Goal: Task Accomplishment & Management: Use online tool/utility

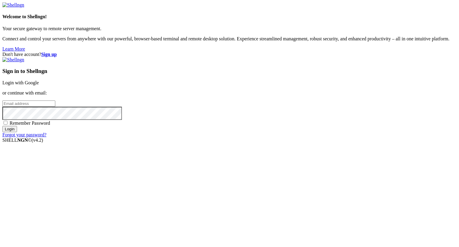
click at [55, 107] on input "email" at bounding box center [28, 103] width 53 height 6
type input "M"
type input "[EMAIL_ADDRESS][DOMAIN_NAME]"
click at [17, 132] on input "Login" at bounding box center [9, 129] width 15 height 6
click at [46, 142] on link "Forgot your password?" at bounding box center [24, 139] width 44 height 5
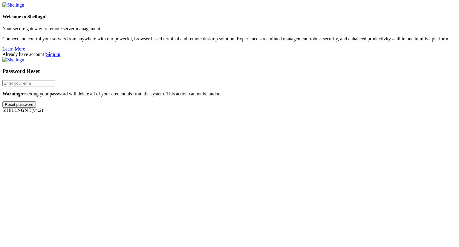
click at [55, 86] on input "email" at bounding box center [28, 83] width 53 height 6
click at [386, 108] on div "Already have account? Sign in Password Reset Warning: resetting your password w…" at bounding box center [229, 80] width 454 height 56
click at [55, 86] on input "email" at bounding box center [28, 83] width 53 height 6
type input "[EMAIL_ADDRESS][DOMAIN_NAME]"
click at [36, 108] on input "Reset password" at bounding box center [18, 104] width 33 height 6
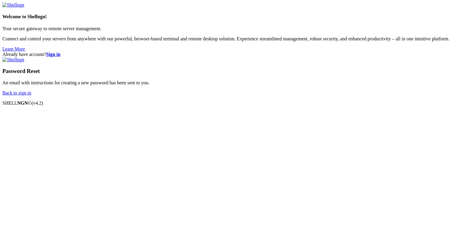
click at [31, 95] on link "Back to sign in" at bounding box center [16, 92] width 29 height 5
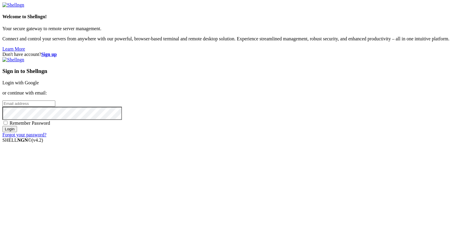
click at [46, 137] on link "Forgot your password?" at bounding box center [24, 134] width 44 height 5
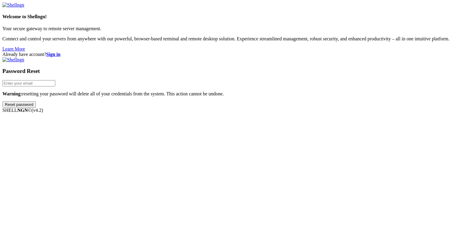
click at [55, 86] on input "email" at bounding box center [28, 83] width 53 height 6
type input "[EMAIL_ADDRESS][DOMAIN_NAME]"
click at [36, 108] on input "Reset password" at bounding box center [18, 104] width 33 height 6
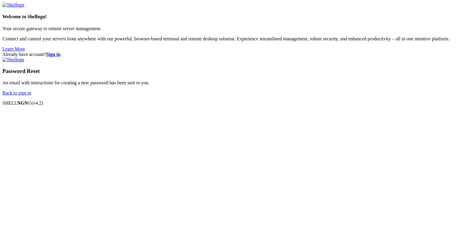
click at [61, 52] on strong "Sign in" at bounding box center [53, 54] width 14 height 5
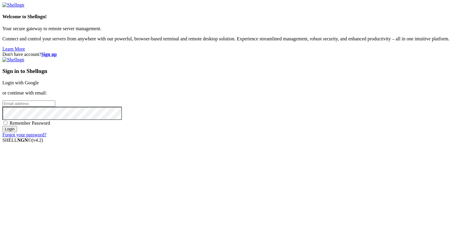
click at [39, 85] on link "Login with Google" at bounding box center [20, 82] width 36 height 5
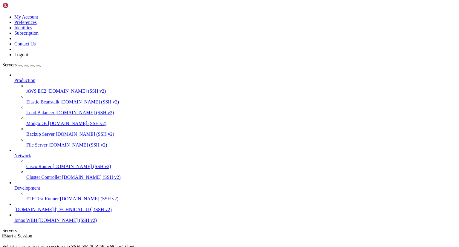
scroll to position [10, 0]
click at [26, 212] on span "[DOMAIN_NAME]" at bounding box center [33, 209] width 39 height 5
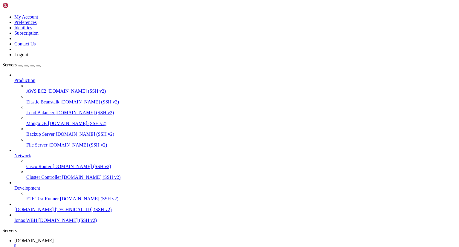
scroll to position [0, 0]
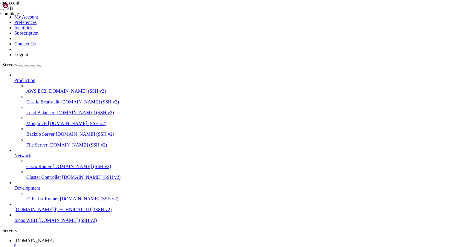
drag, startPoint x: 99, startPoint y: 9, endPoint x: 98, endPoint y: 23, distance: 14.1
click at [54, 238] on span "[DOMAIN_NAME]" at bounding box center [33, 240] width 39 height 5
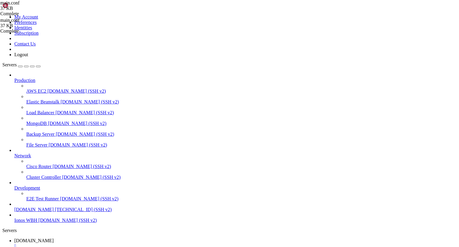
drag, startPoint x: 94, startPoint y: 524, endPoint x: 73, endPoint y: 558, distance: 39.4
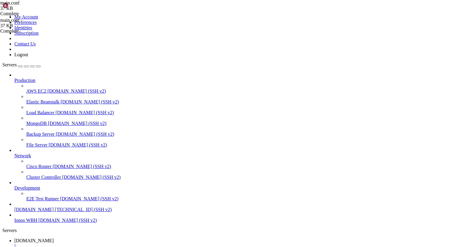
type input "/home/manager/[PERSON_NAME]/S-1/logs"
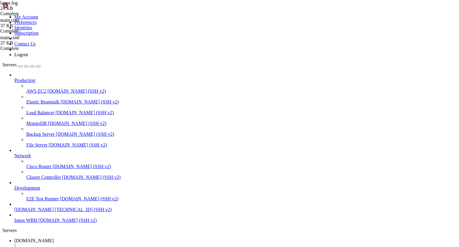
drag, startPoint x: 90, startPoint y: 97, endPoint x: 234, endPoint y: 102, distance: 143.1
drag, startPoint x: 91, startPoint y: 94, endPoint x: 123, endPoint y: 183, distance: 94.7
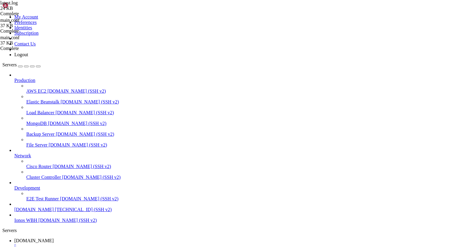
type textarea "at factionsuuid.jar/[PERSON_NAME].factions.shade.ninja.leaping.configurate.load…"
click at [54, 238] on span "[DOMAIN_NAME]" at bounding box center [33, 240] width 39 height 5
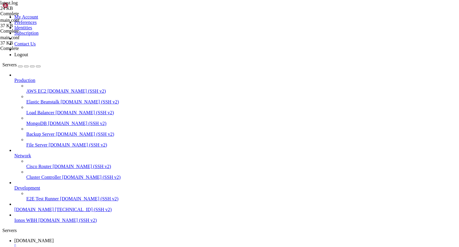
type input "/home/manager/kaptoni/S-1/plugins/FactionsUUID/config"
click at [54, 238] on span "[DOMAIN_NAME]" at bounding box center [33, 240] width 39 height 5
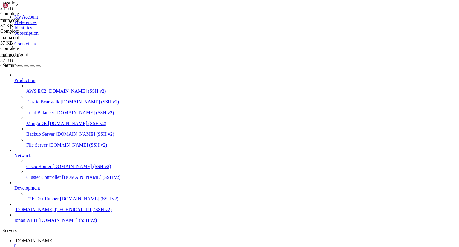
click at [125, 243] on div "" at bounding box center [235, 245] width 442 height 5
